Goal: Information Seeking & Learning: Learn about a topic

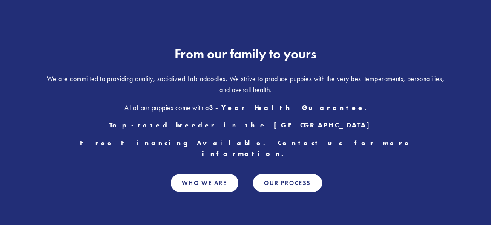
scroll to position [426, 0]
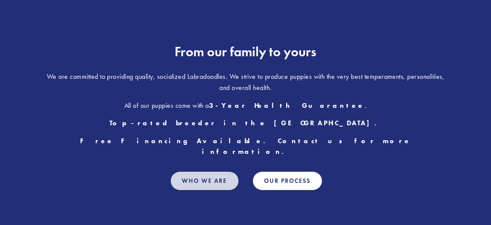
click at [219, 172] on link "Who We Are" at bounding box center [205, 181] width 68 height 18
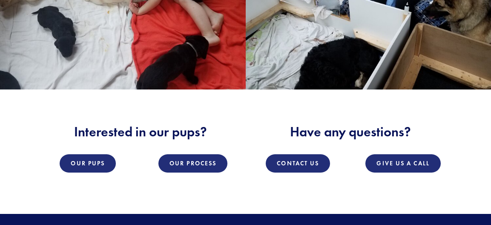
scroll to position [1064, 0]
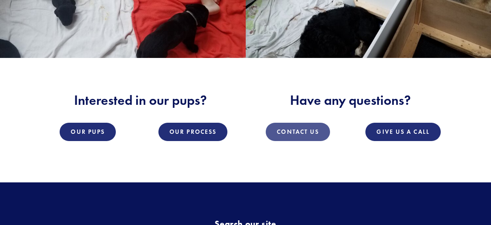
click at [311, 130] on link "Contact Us" at bounding box center [298, 132] width 64 height 18
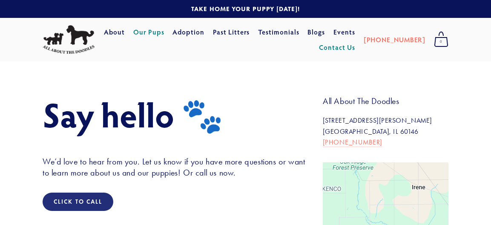
click at [164, 31] on link "Our Pups" at bounding box center [148, 31] width 31 height 15
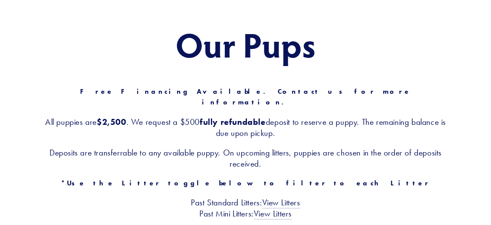
scroll to position [85, 0]
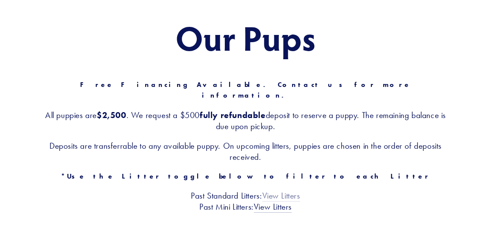
click at [283, 190] on link "View Litters" at bounding box center [281, 195] width 38 height 11
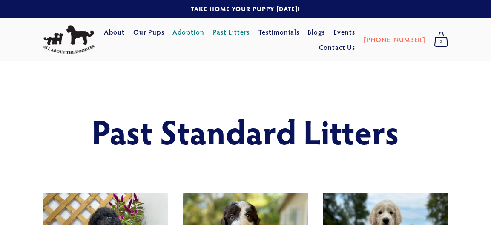
click at [204, 31] on link "Adoption" at bounding box center [188, 31] width 32 height 15
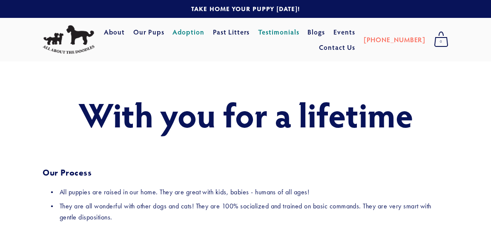
click at [299, 30] on link "Testimonials" at bounding box center [278, 31] width 41 height 15
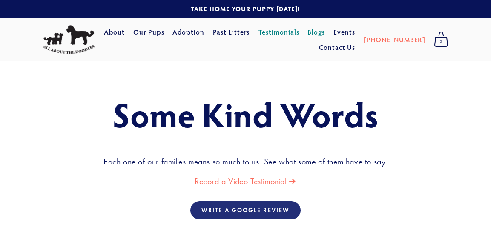
click at [325, 34] on link "Blogs" at bounding box center [315, 31] width 17 height 15
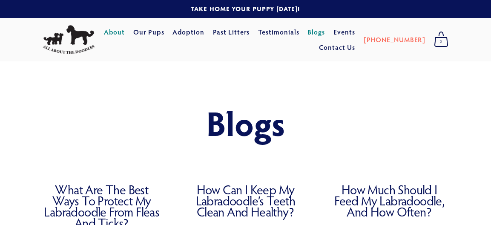
click at [125, 32] on link "About" at bounding box center [114, 31] width 21 height 15
